Goal: Information Seeking & Learning: Understand process/instructions

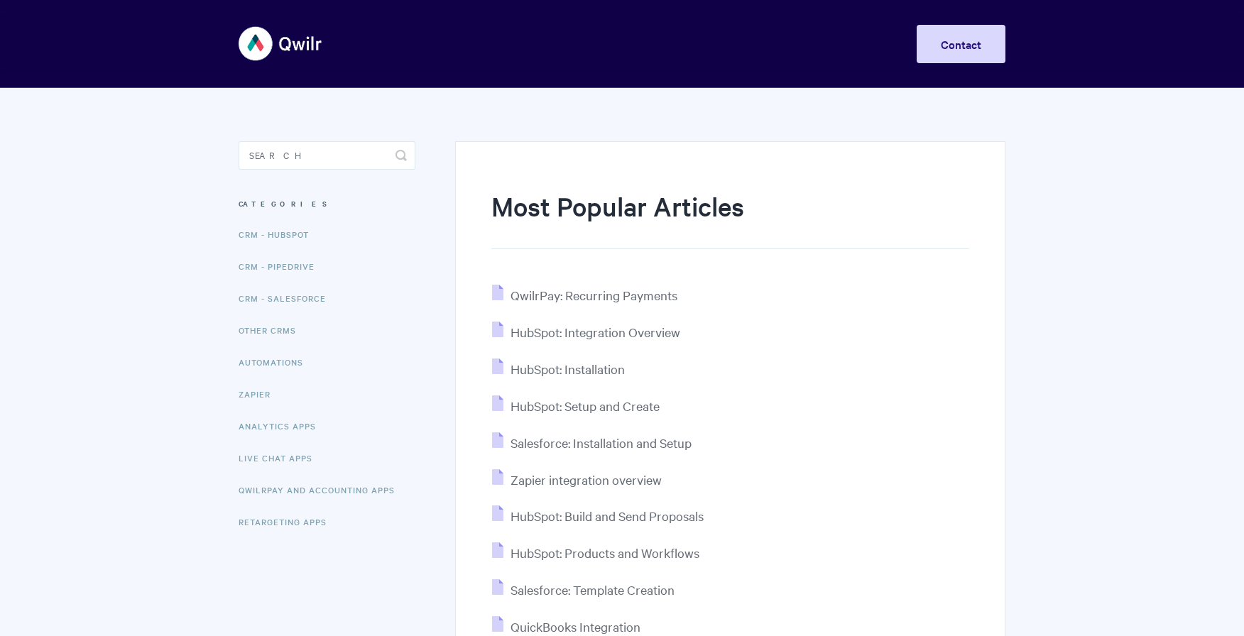
click at [350, 157] on input "Search" at bounding box center [327, 155] width 177 height 28
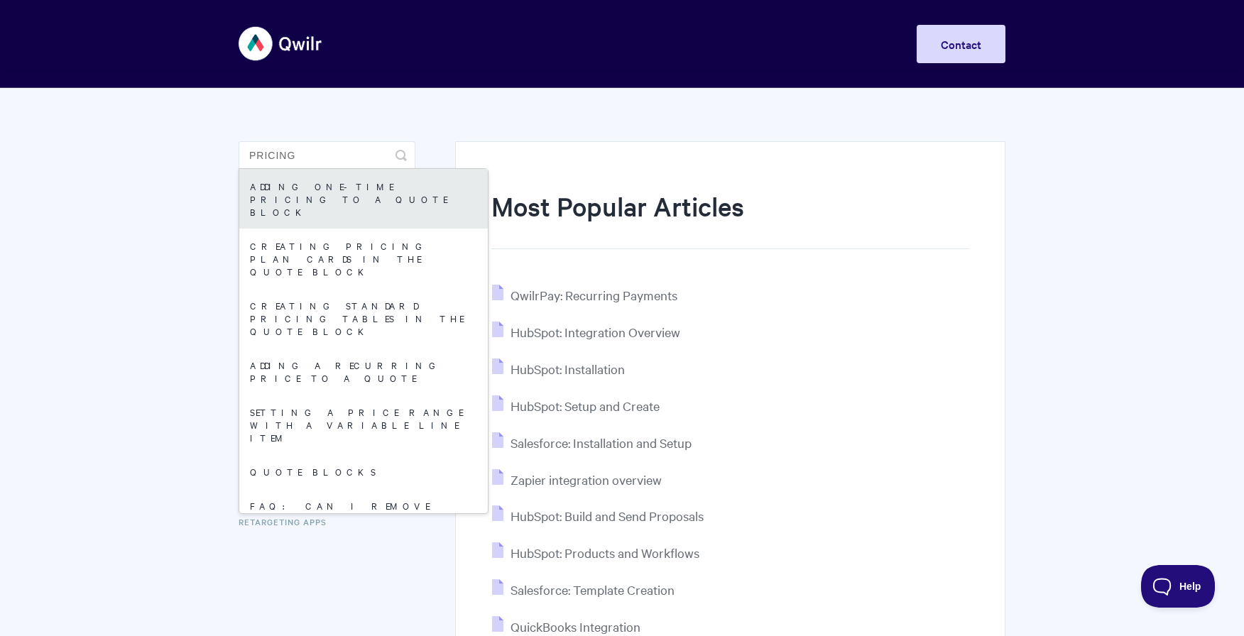
type input "pricing"
click at [342, 202] on link "Adding One-Time Pricing To A Quote Block" at bounding box center [363, 199] width 249 height 60
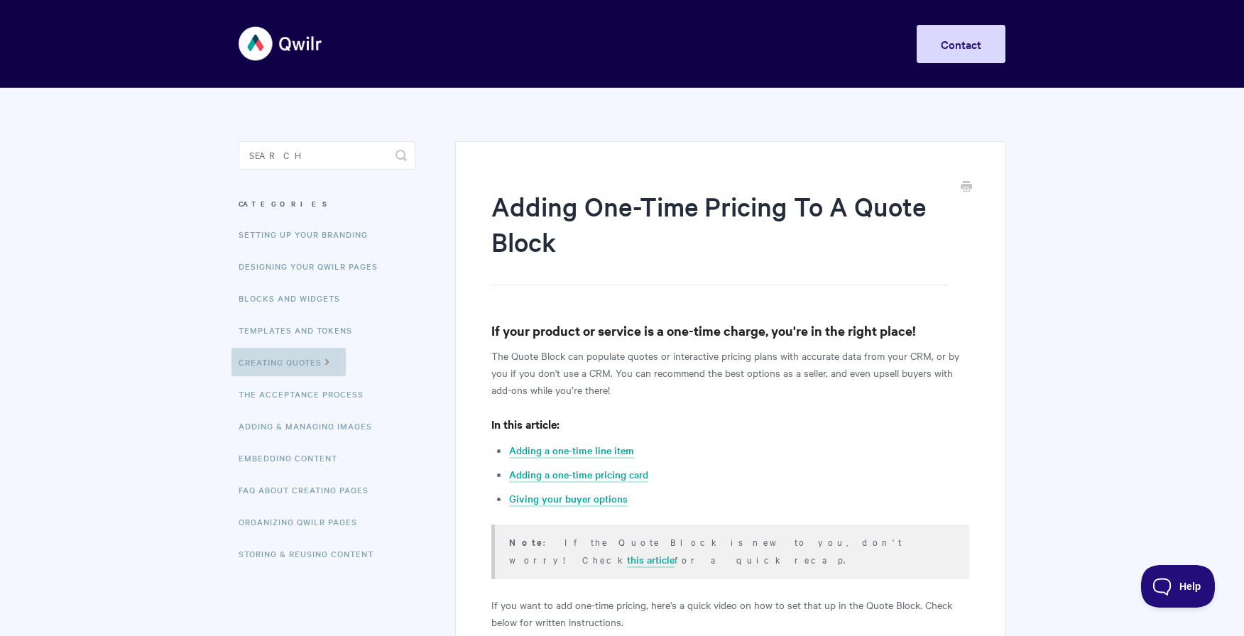
click at [313, 357] on link "Creating Quotes" at bounding box center [289, 362] width 114 height 28
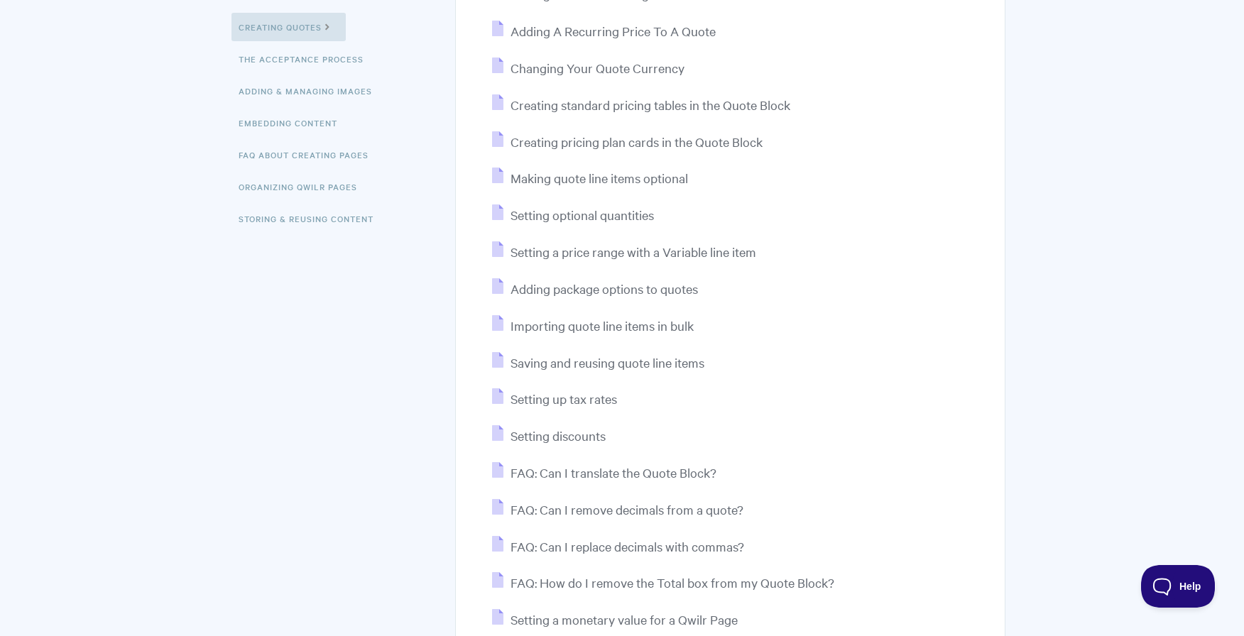
scroll to position [383, 0]
